Goal: Task Accomplishment & Management: Use online tool/utility

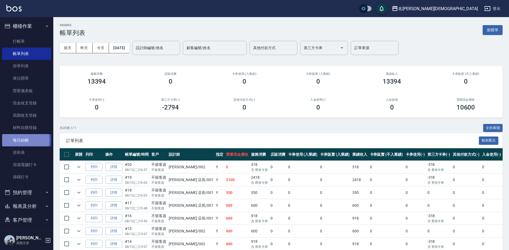
click at [20, 140] on link "每日結帳" at bounding box center [26, 140] width 49 height 12
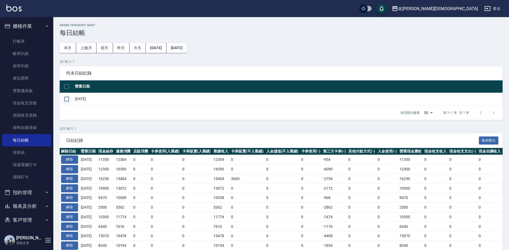
click at [67, 98] on input "checkbox" at bounding box center [66, 98] width 11 height 11
checkbox input "true"
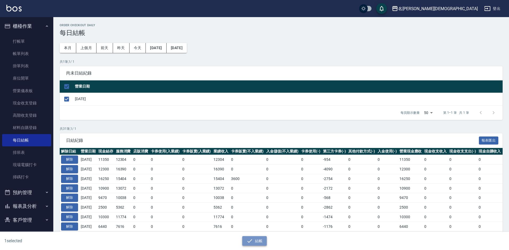
click at [263, 238] on button "結帳" at bounding box center [254, 241] width 25 height 10
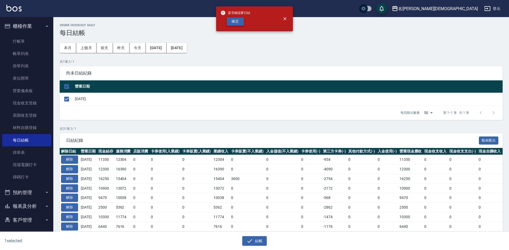
click at [237, 21] on button "確定" at bounding box center [235, 21] width 17 height 8
checkbox input "false"
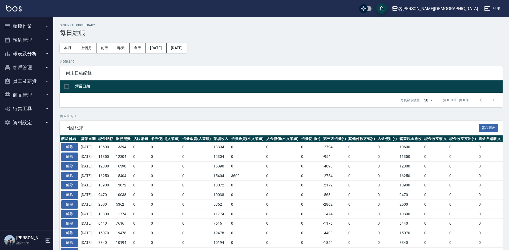
click at [33, 53] on button "報表及分析" at bounding box center [26, 54] width 49 height 14
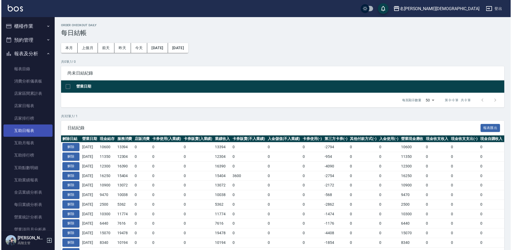
scroll to position [213, 0]
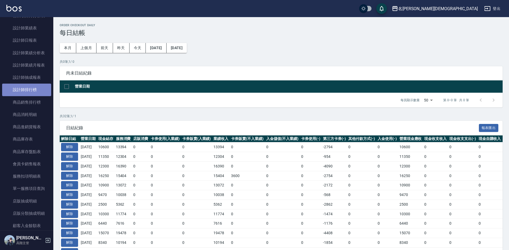
click at [30, 91] on link "設計師排行榜" at bounding box center [26, 89] width 49 height 12
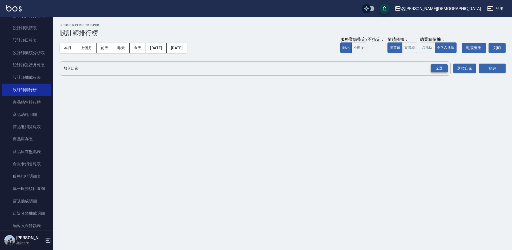
click at [442, 67] on div "全選" at bounding box center [439, 68] width 17 height 8
click at [428, 48] on button "含店販" at bounding box center [427, 47] width 15 height 10
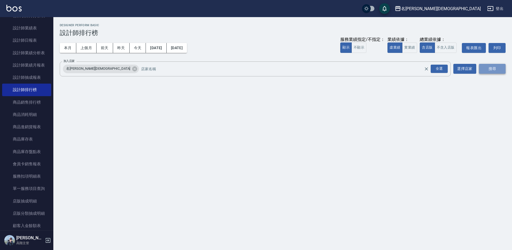
click at [484, 72] on button "搜尋" at bounding box center [492, 69] width 27 height 10
